Goal: Task Accomplishment & Management: Complete application form

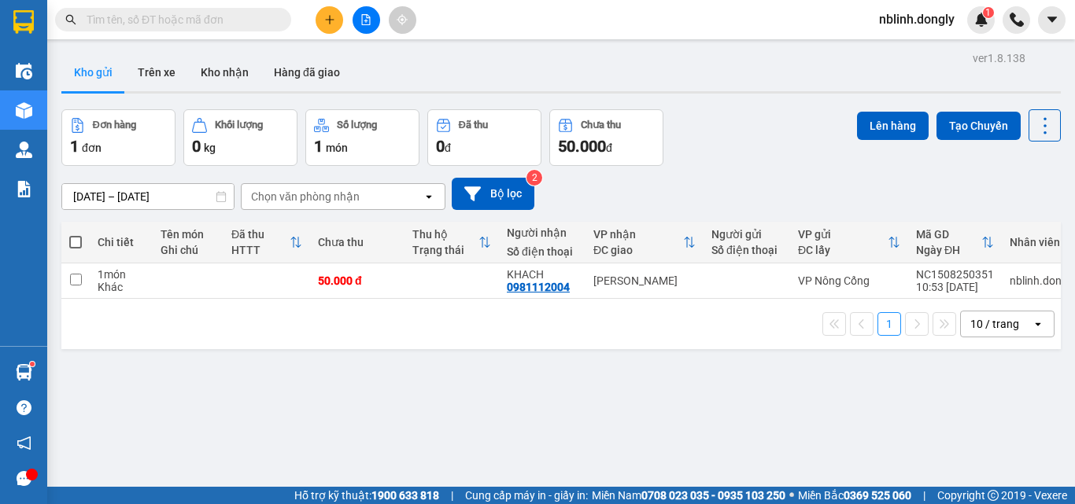
drag, startPoint x: 551, startPoint y: 214, endPoint x: 643, endPoint y: 293, distance: 121.7
click at [603, 256] on div "ver 1.8.138 Kho gửi Trên xe Kho nhận Hàng đã giao Đơn hàng 1 đơn Khối lượng 0 k…" at bounding box center [561, 299] width 1012 height 504
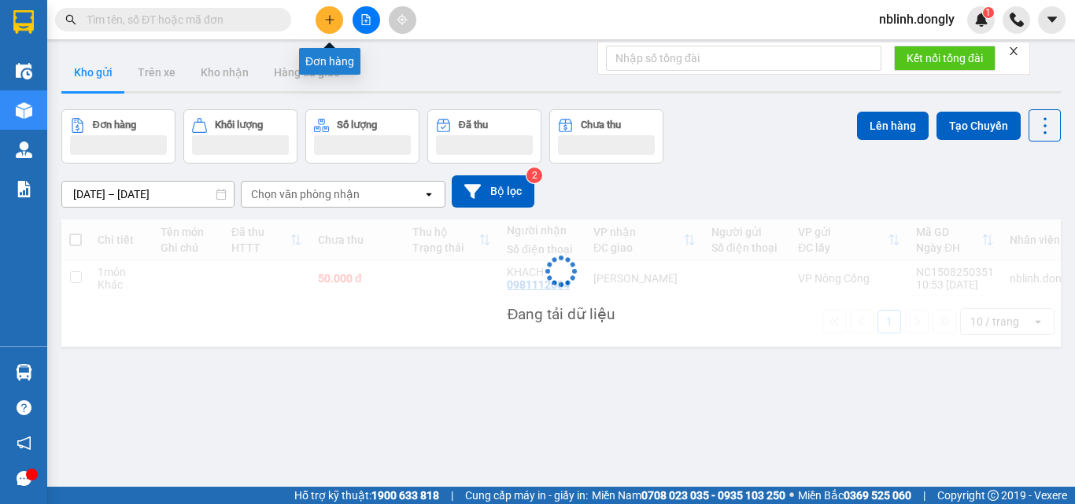
click at [327, 25] on button at bounding box center [329, 20] width 28 height 28
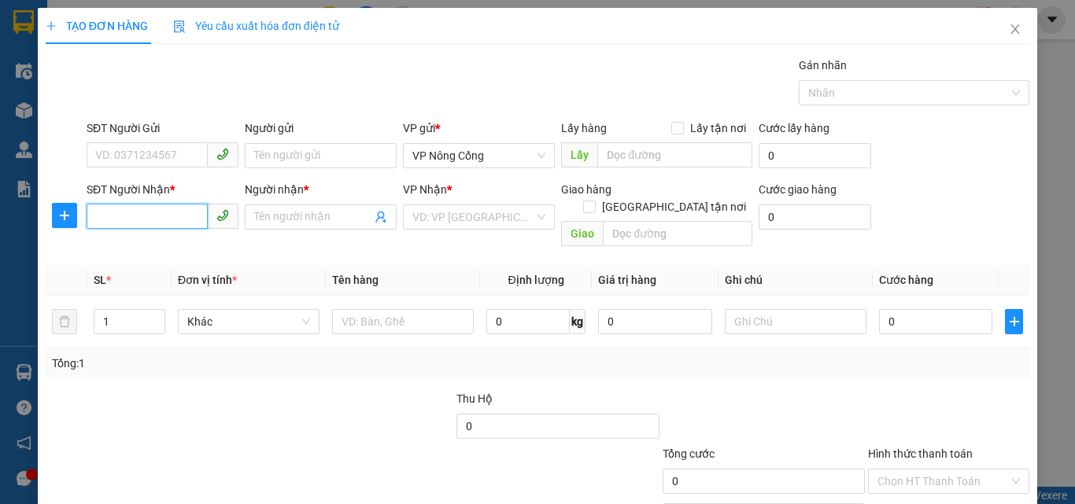
click at [107, 214] on input "SĐT Người Nhận *" at bounding box center [147, 216] width 121 height 25
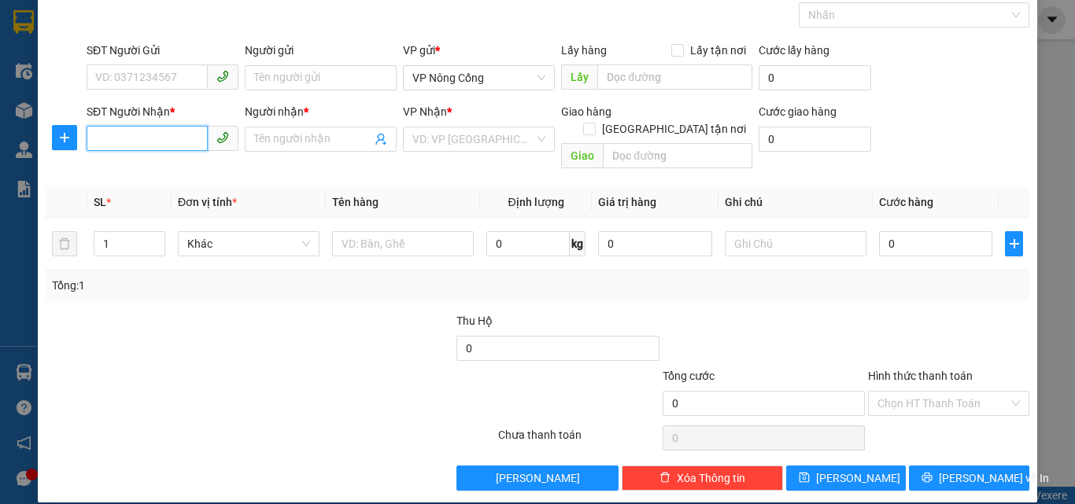
click at [136, 137] on input "SĐT Người Nhận *" at bounding box center [147, 138] width 121 height 25
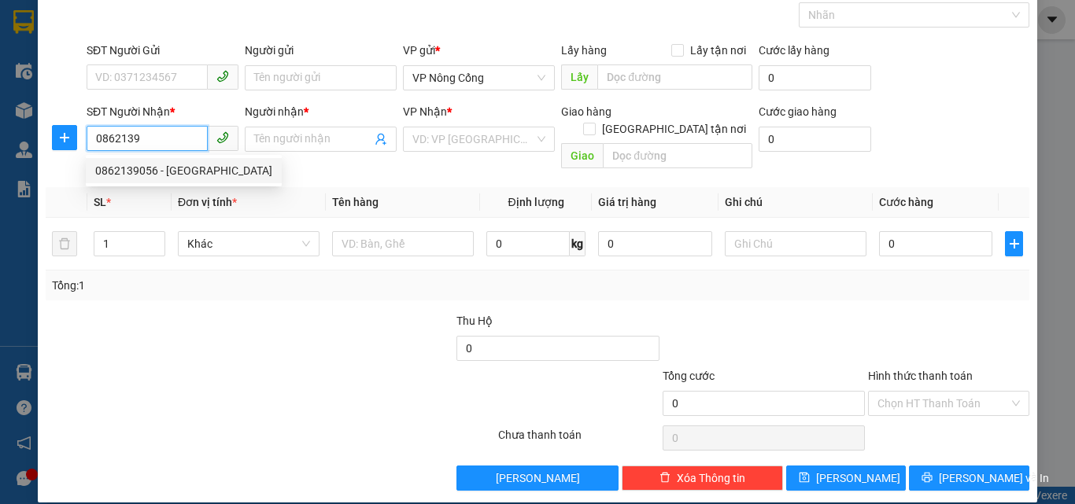
click at [161, 172] on div "0862139056 - [GEOGRAPHIC_DATA]" at bounding box center [183, 170] width 177 height 17
type input "0862139056"
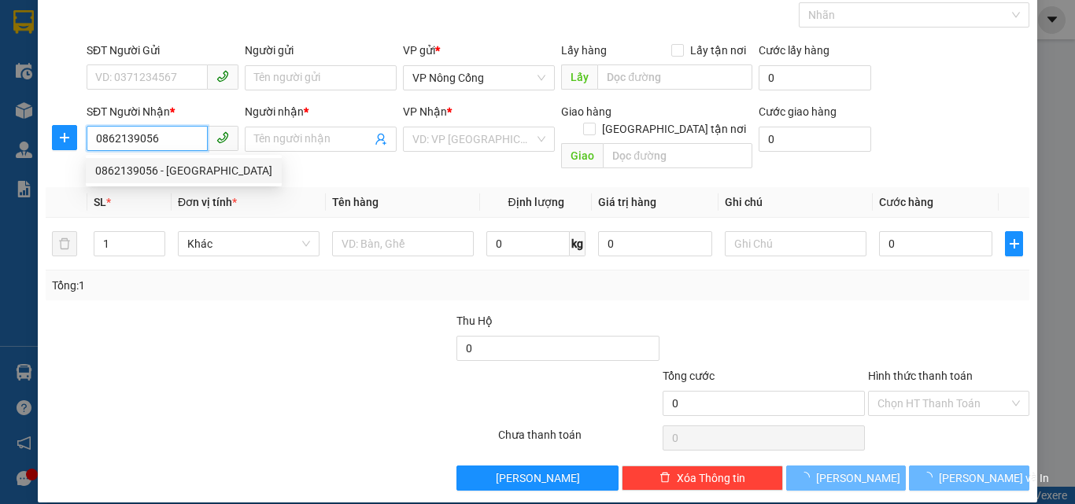
type input "Minh"
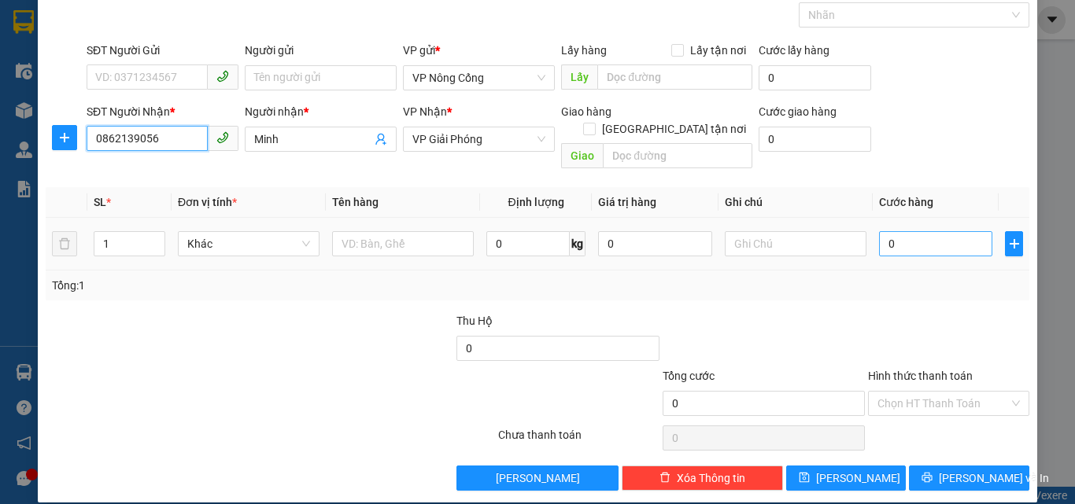
type input "0862139056"
click at [926, 231] on input "0" at bounding box center [935, 243] width 113 height 25
type input "5"
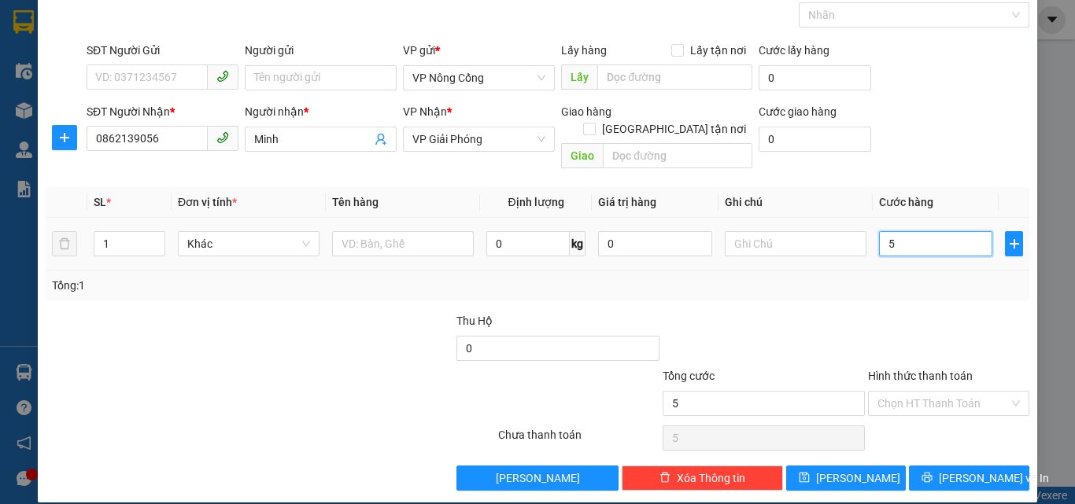
type input "50"
type input "50.000"
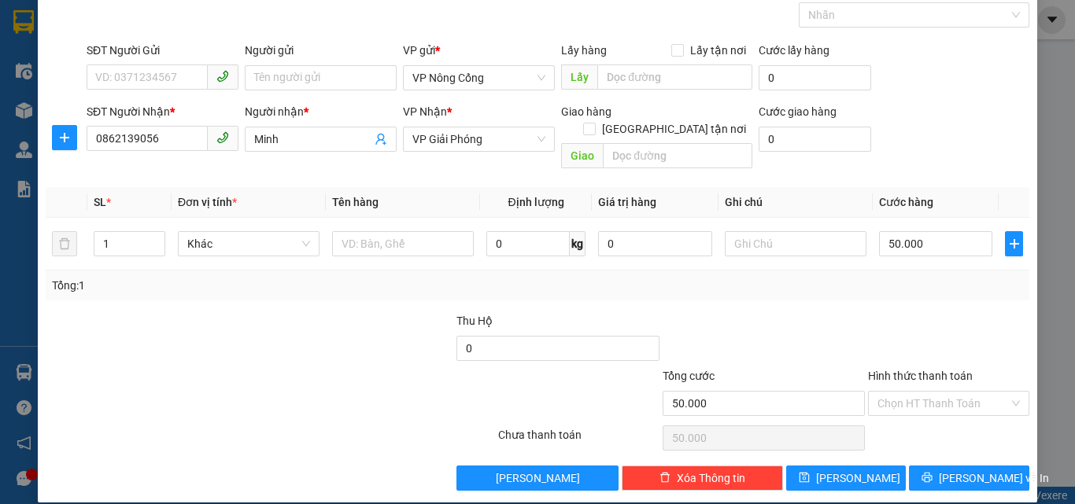
drag, startPoint x: 909, startPoint y: 360, endPoint x: 918, endPoint y: 399, distance: 39.5
click at [909, 370] on label "Hình thức thanh toán" at bounding box center [920, 376] width 105 height 13
click at [909, 392] on input "Hình thức thanh toán" at bounding box center [942, 404] width 131 height 24
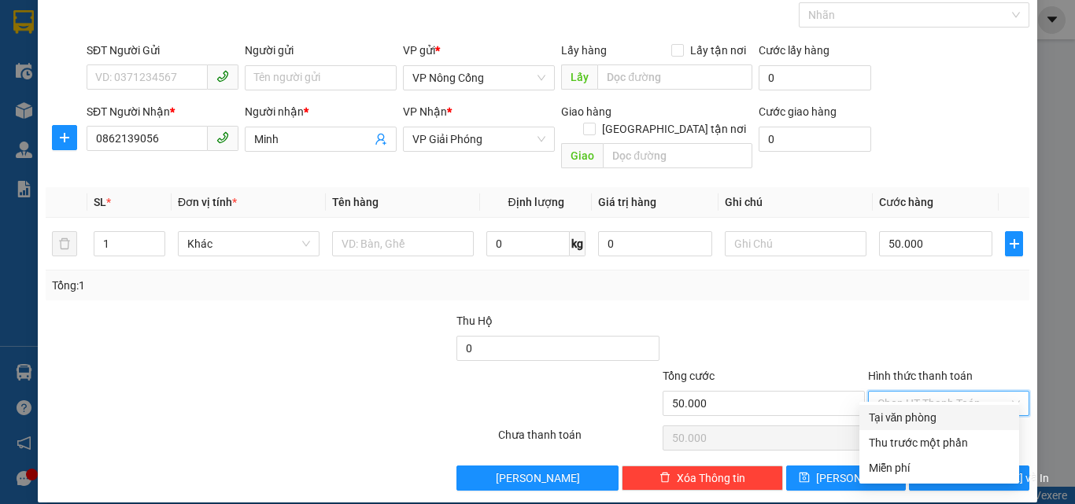
click at [922, 421] on div "Tại văn phòng" at bounding box center [938, 417] width 141 height 17
type input "0"
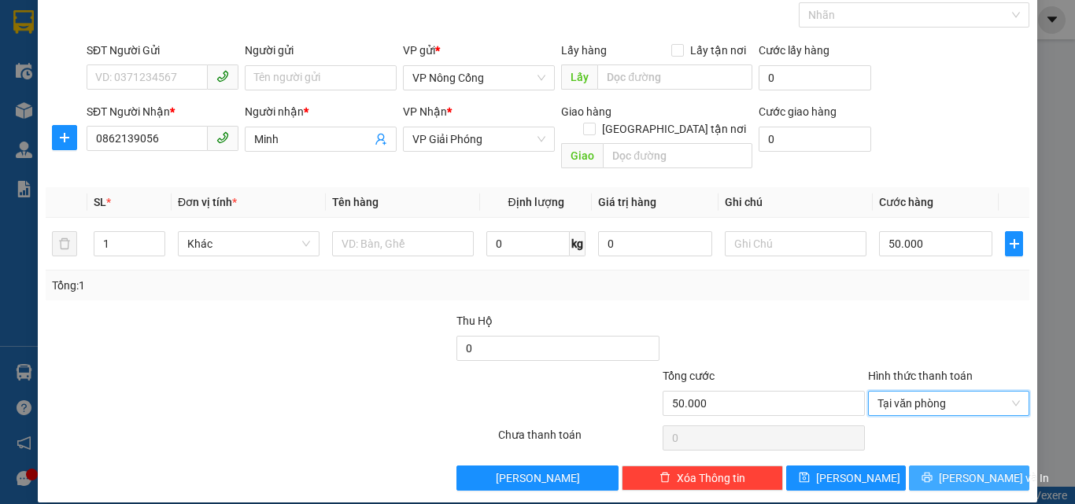
click at [983, 470] on span "[PERSON_NAME] và In" at bounding box center [993, 478] width 110 height 17
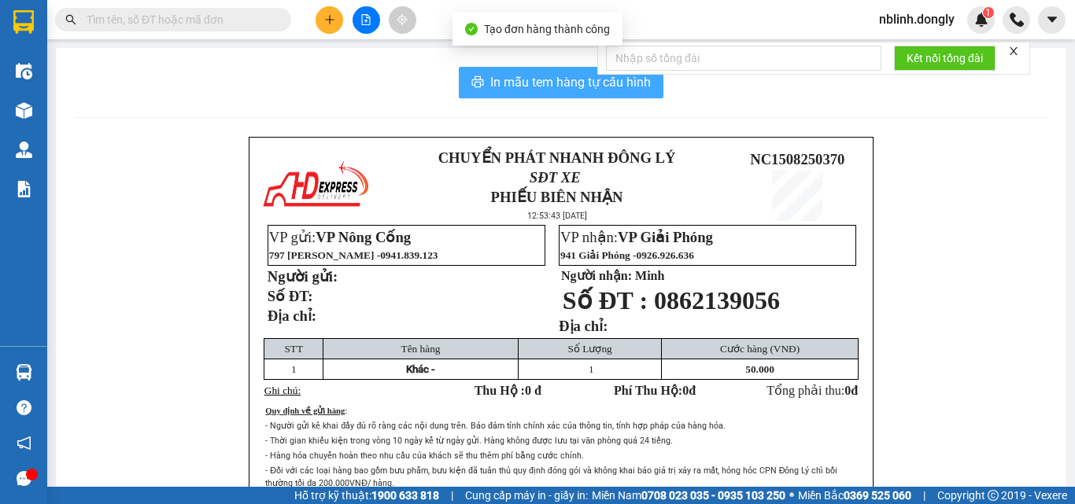
click at [563, 78] on span "In mẫu tem hàng tự cấu hình" at bounding box center [570, 82] width 160 height 20
